Goal: Information Seeking & Learning: Learn about a topic

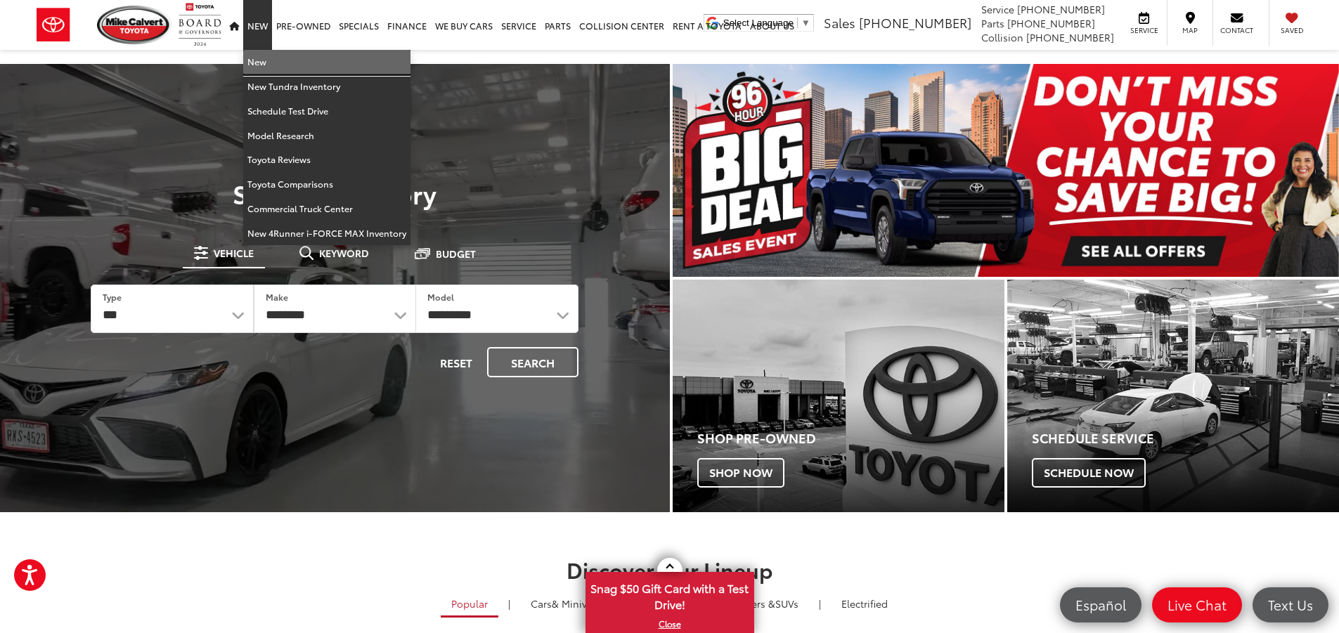
click at [264, 54] on link "New" at bounding box center [326, 62] width 167 height 25
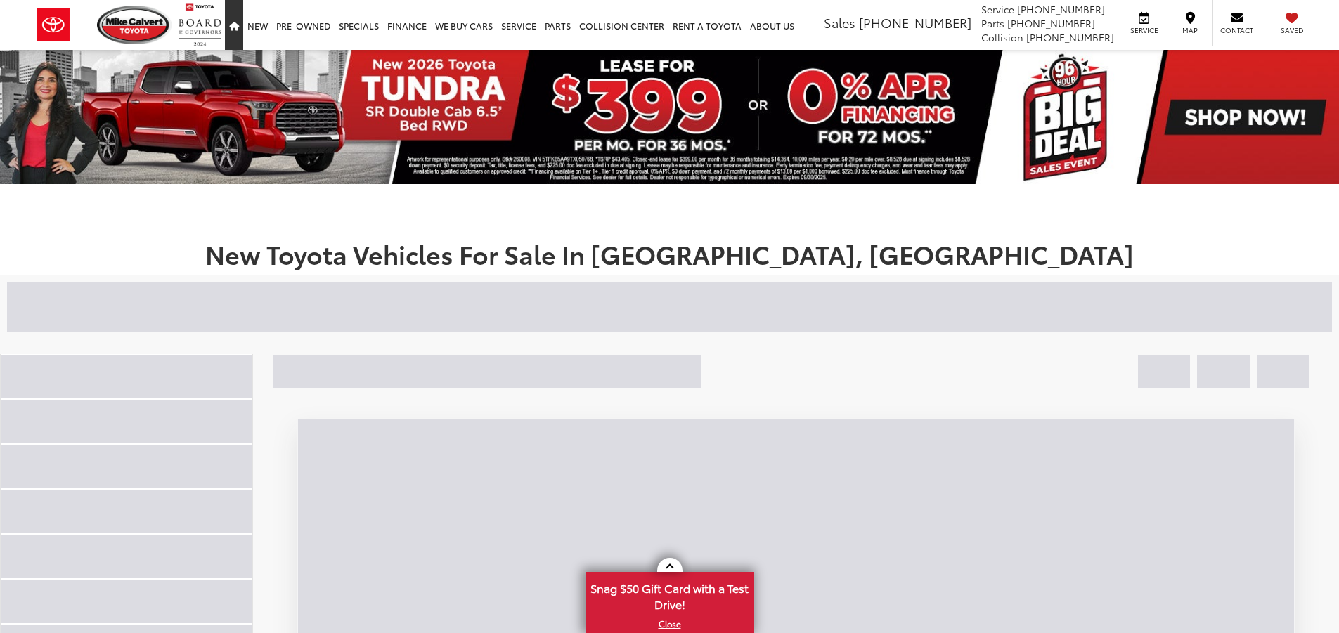
click at [240, 25] on link "Home" at bounding box center [234, 25] width 18 height 50
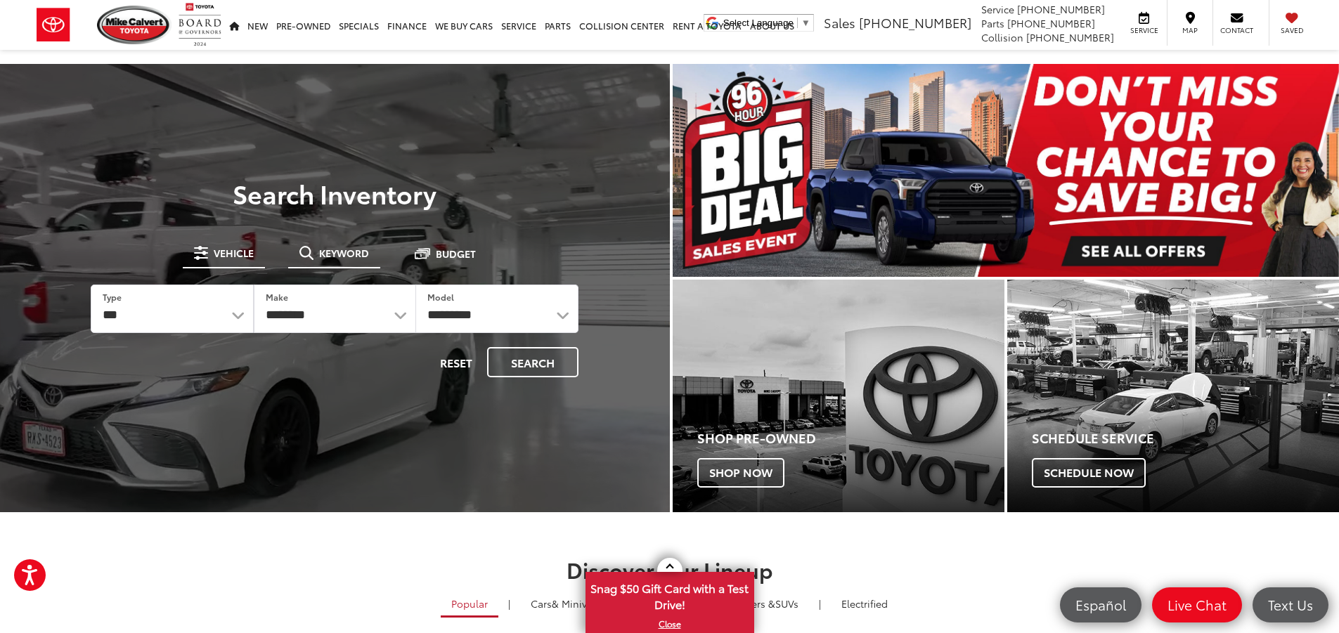
click at [328, 248] on span "Keyword" at bounding box center [344, 253] width 50 height 10
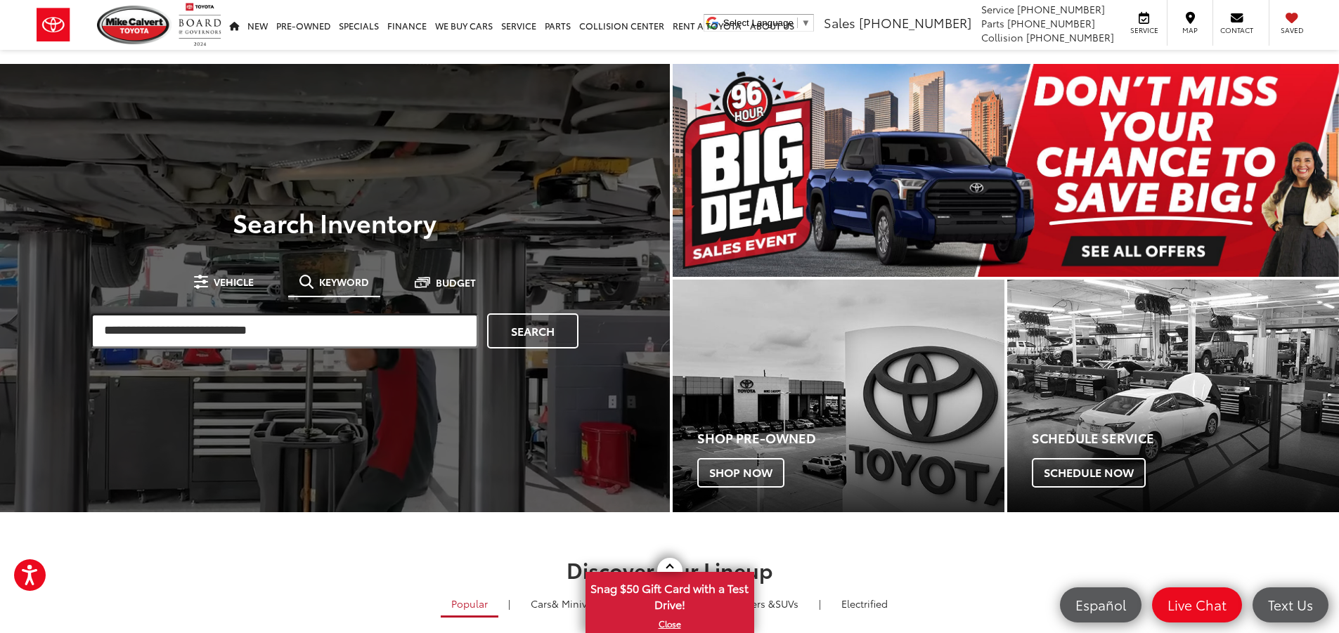
click at [344, 339] on input "search" at bounding box center [285, 330] width 388 height 35
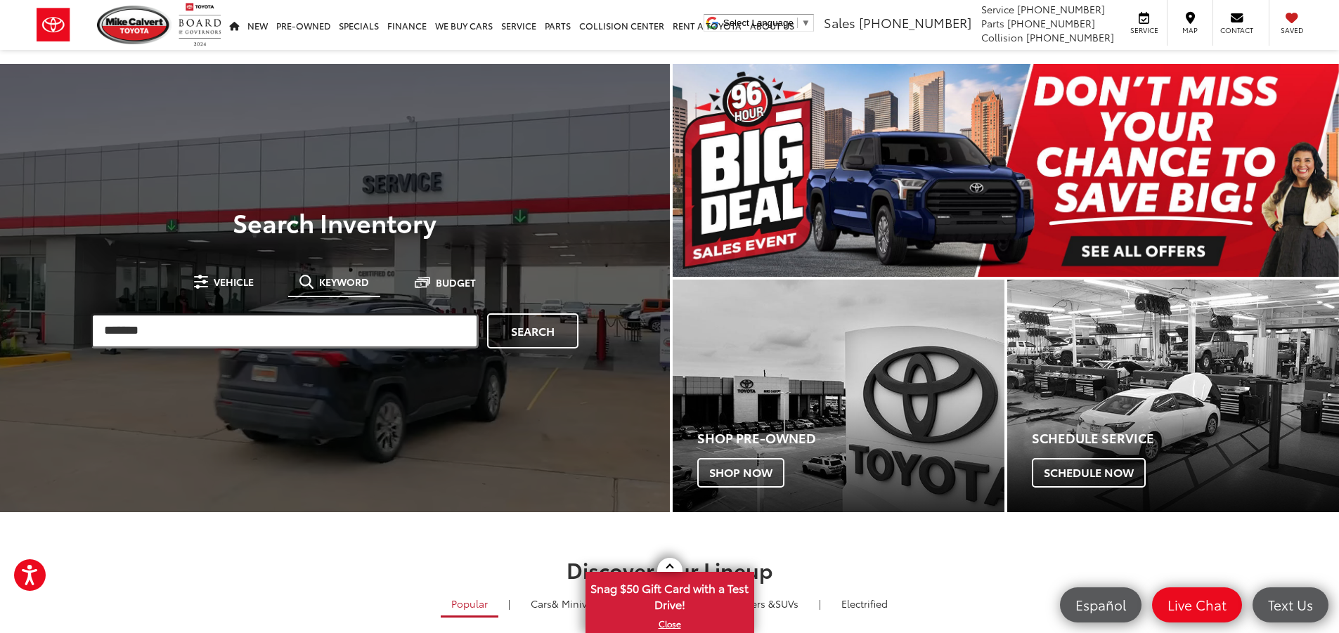
type input "*******"
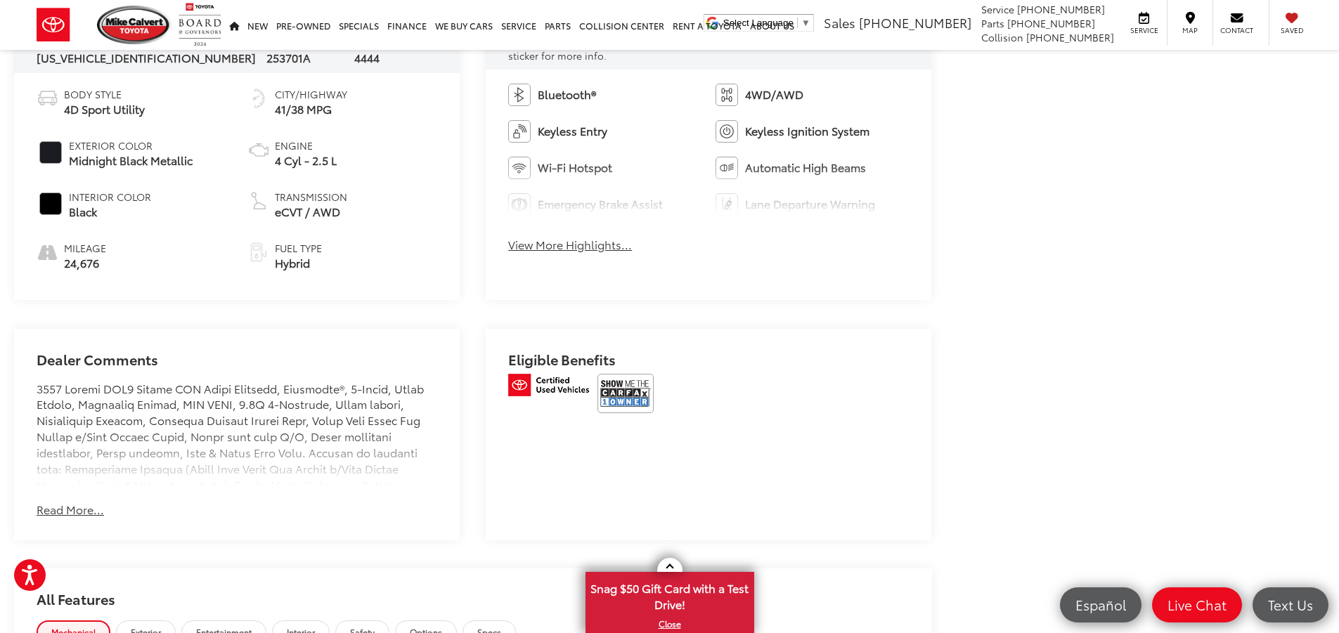
scroll to position [773, 0]
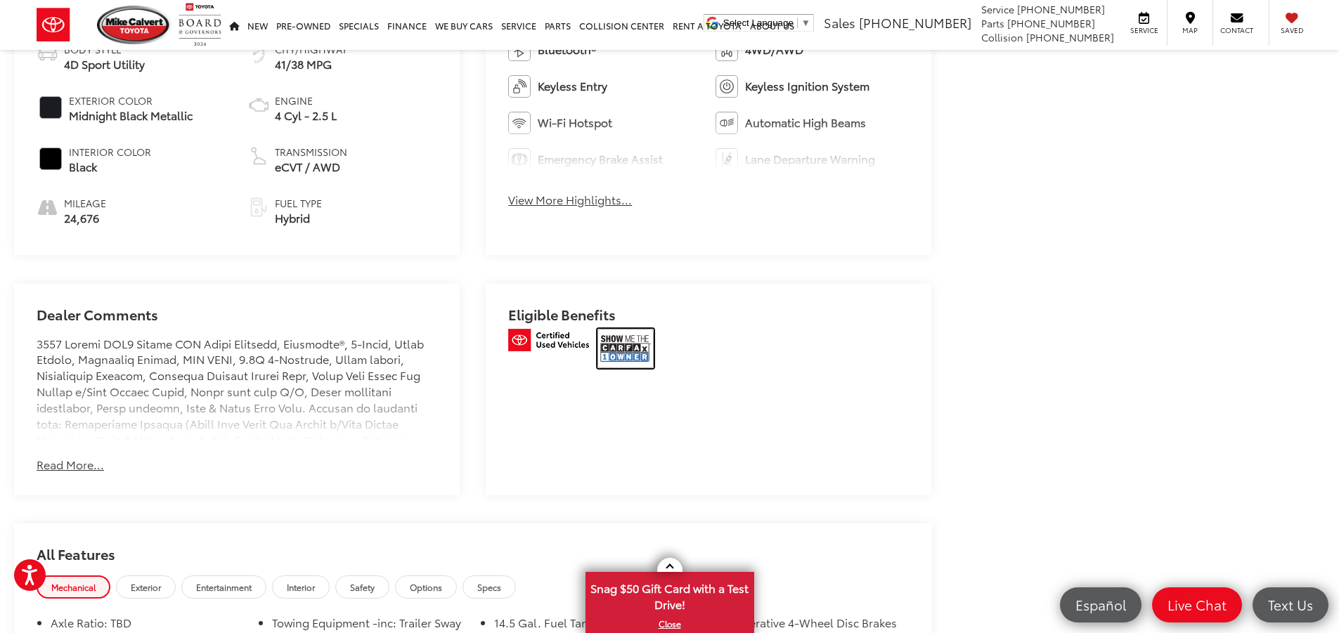
click at [632, 348] on img at bounding box center [625, 348] width 56 height 39
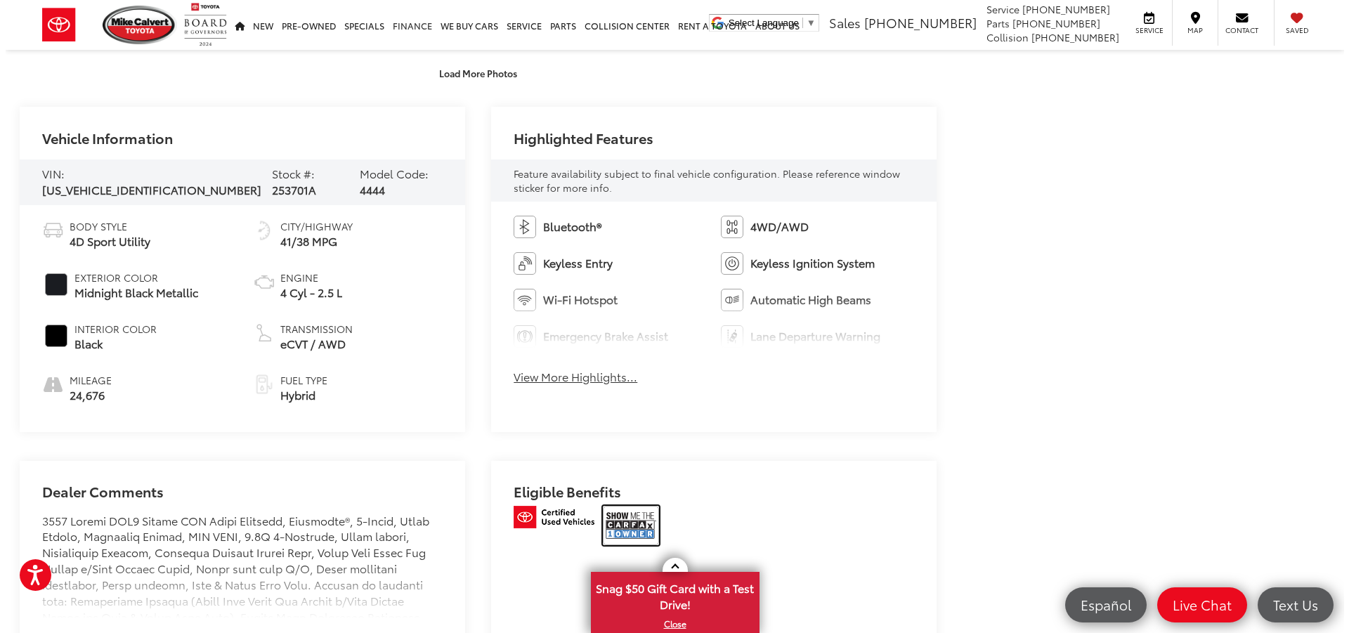
scroll to position [422, 0]
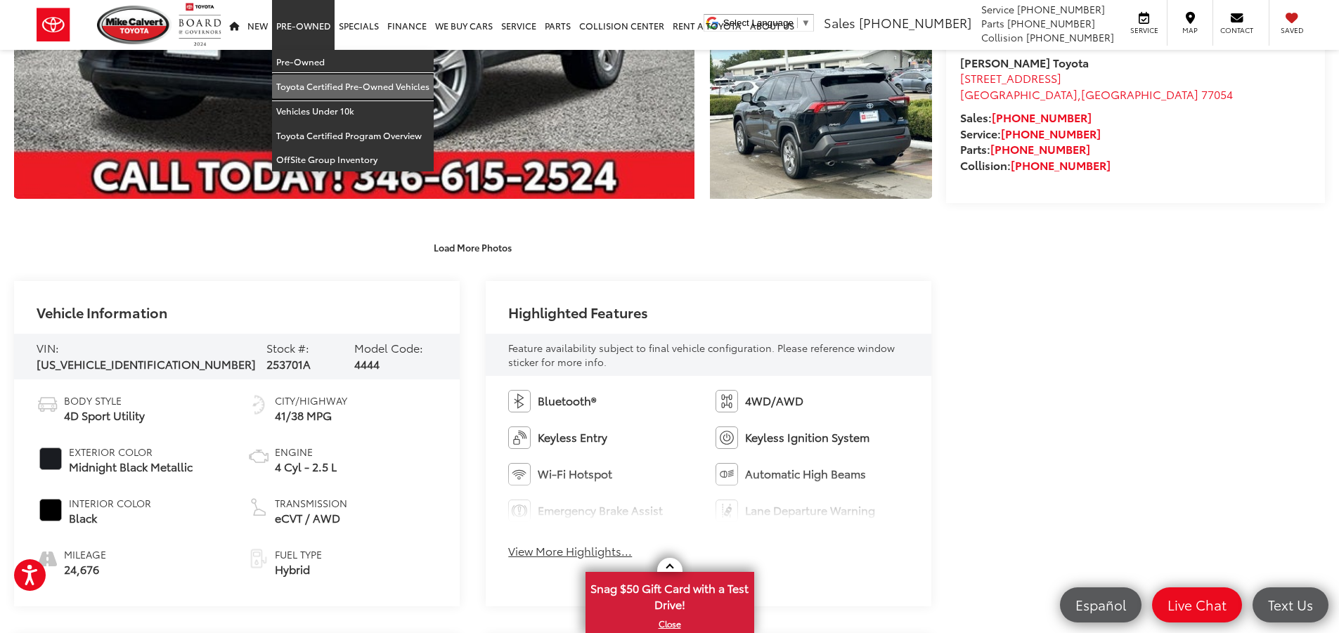
click at [334, 86] on link "Toyota Certified Pre-Owned Vehicles" at bounding box center [353, 86] width 162 height 25
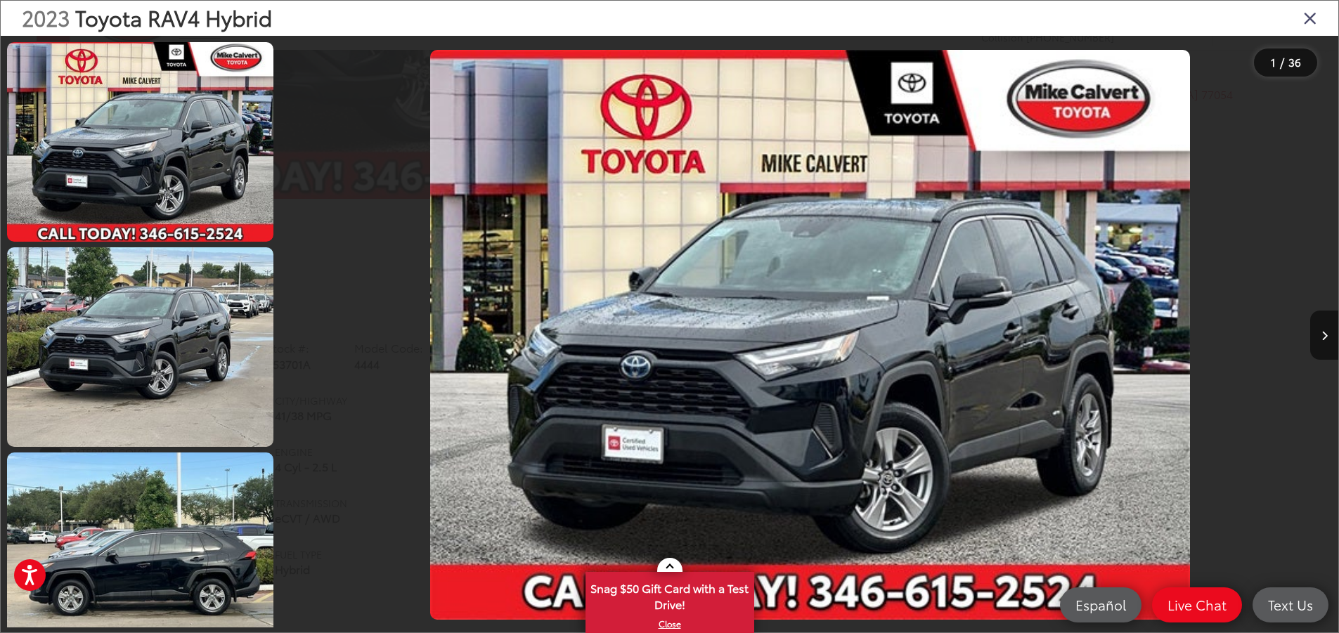
drag, startPoint x: 339, startPoint y: 56, endPoint x: 294, endPoint y: 51, distance: 45.3
click at [339, 56] on div at bounding box center [414, 335] width 264 height 598
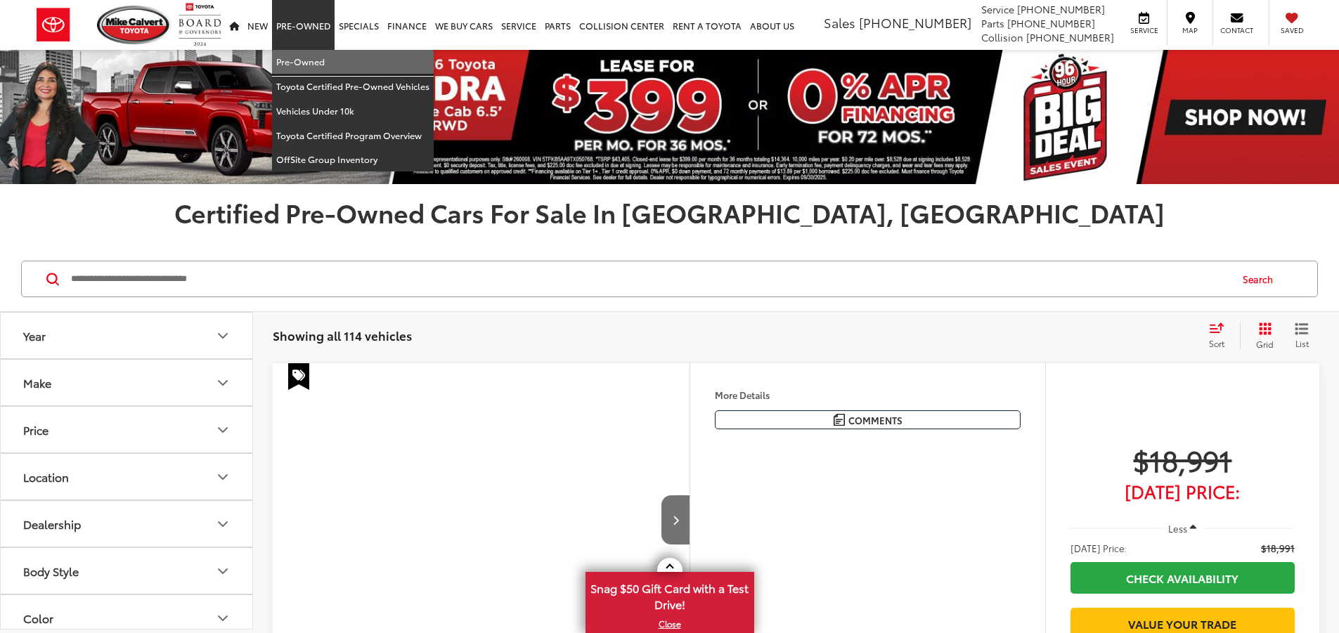
click at [330, 55] on link "Pre-Owned" at bounding box center [353, 62] width 162 height 25
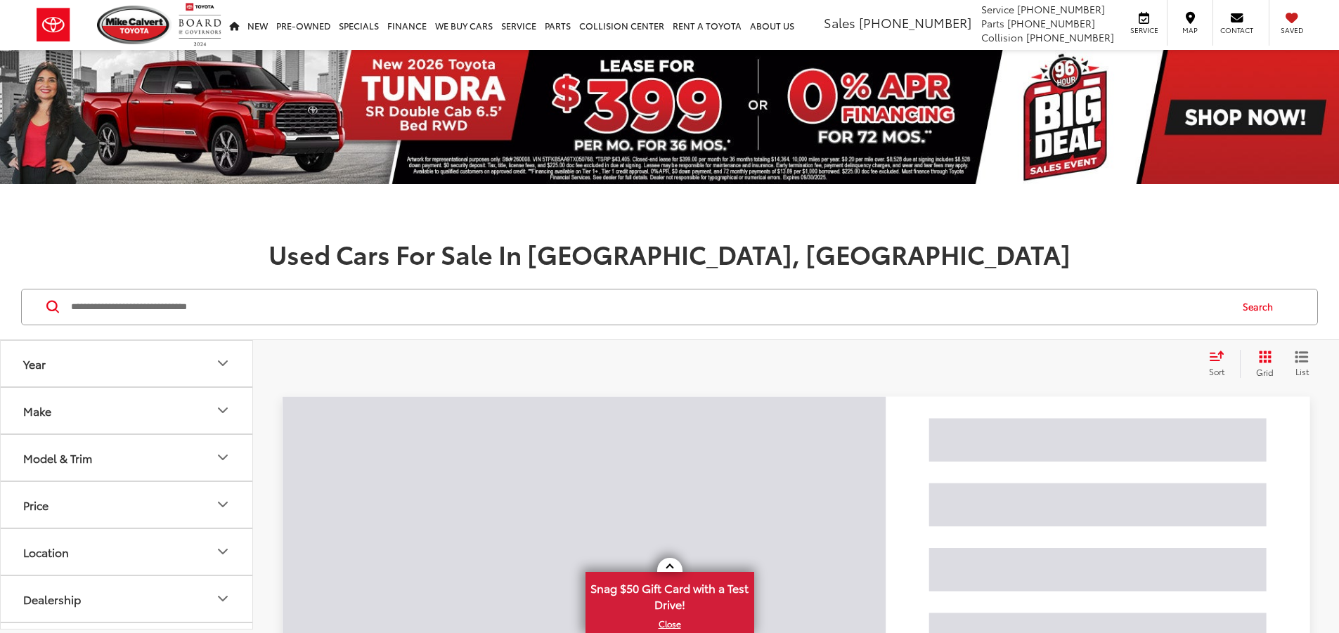
click at [190, 318] on input "Search by Make, Model, or Keyword" at bounding box center [649, 307] width 1159 height 34
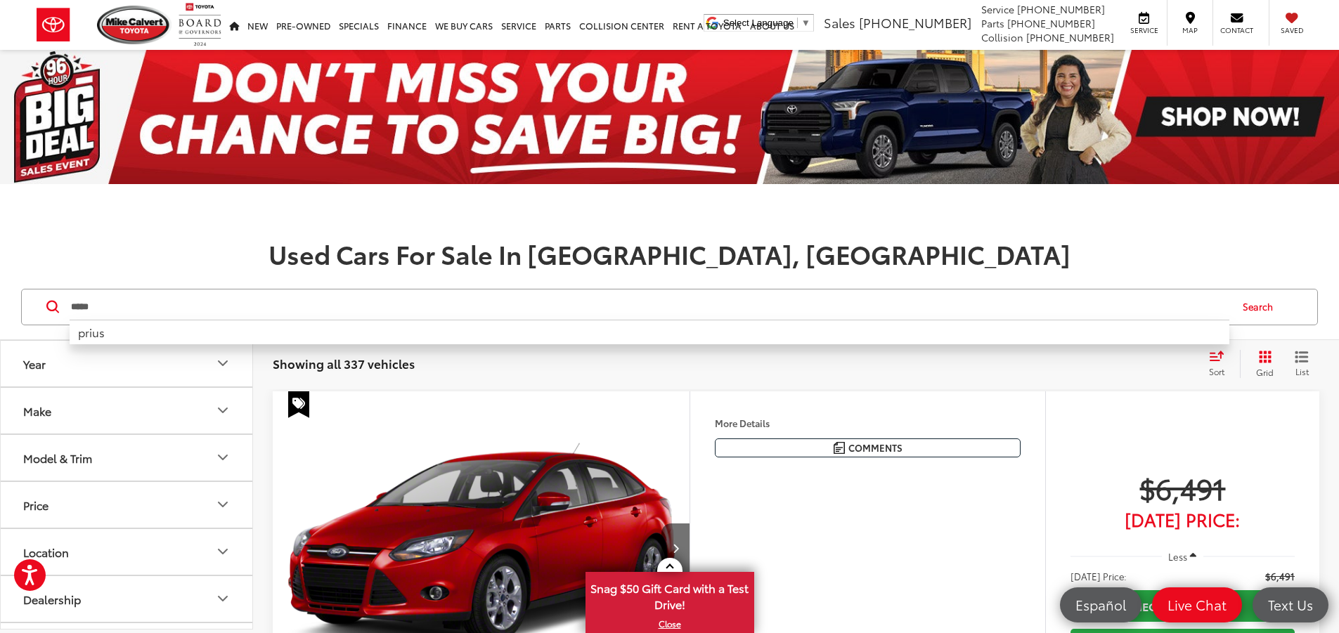
type input "*****"
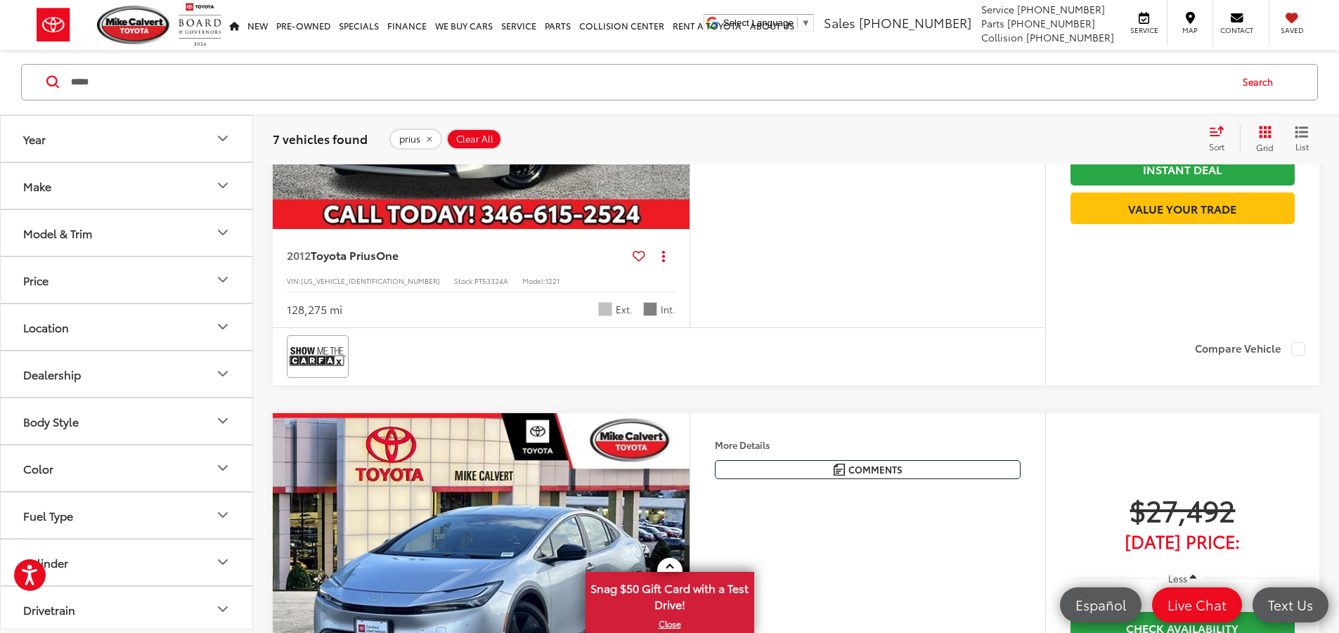
scroll to position [1546, 0]
